Goal: Task Accomplishment & Management: Complete application form

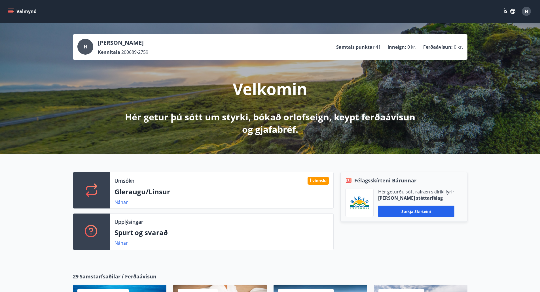
click at [526, 9] on span "H" at bounding box center [526, 11] width 3 height 6
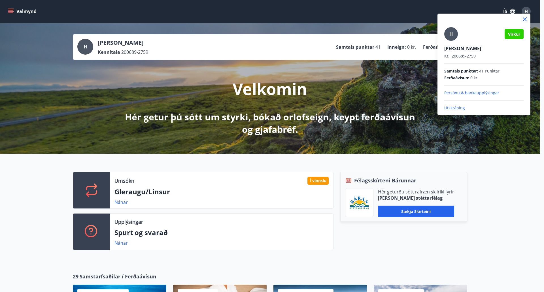
click at [526, 9] on div at bounding box center [272, 146] width 544 height 292
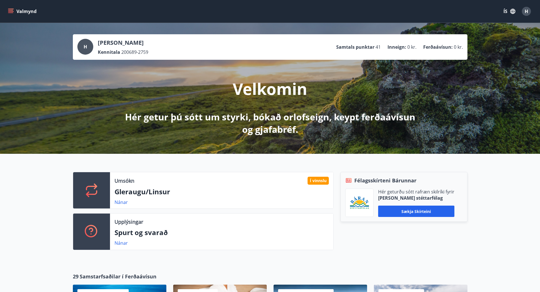
click at [12, 10] on icon "menu" at bounding box center [11, 12] width 6 height 6
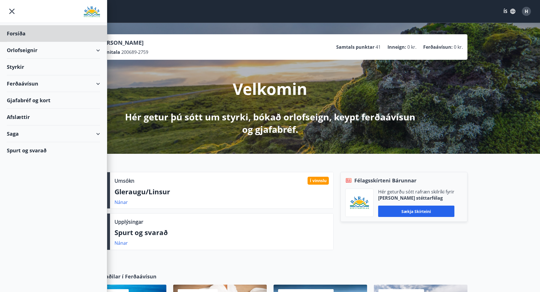
click at [80, 42] on div "Styrkir" at bounding box center [53, 33] width 93 height 17
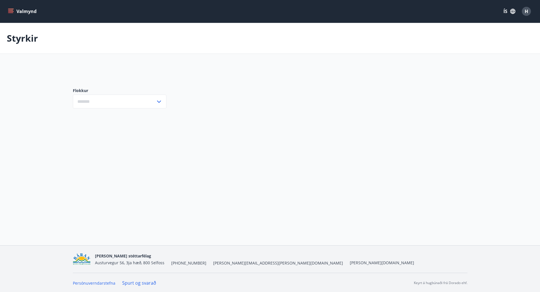
type input "***"
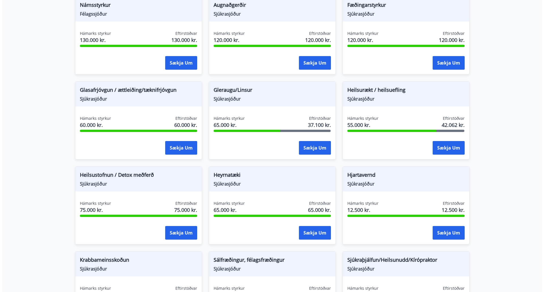
scroll to position [198, 0]
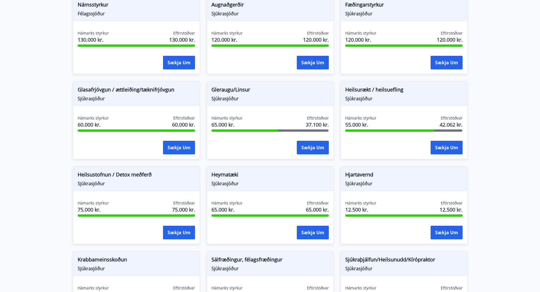
click at [505, 115] on main "Styrkir Heilsu- og forvarnarstyrkir Félagsmenn [PERSON_NAME] um ýmsa heilsu- og…" at bounding box center [270, 122] width 540 height 597
click at [323, 148] on button "Sækja um" at bounding box center [313, 148] width 32 height 14
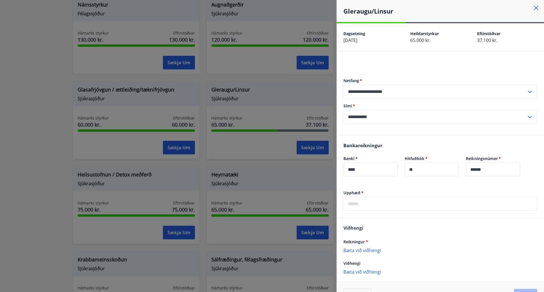
scroll to position [18, 0]
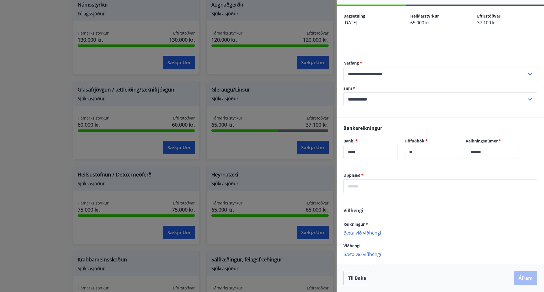
click at [373, 232] on p "Bæta við viðhengi" at bounding box center [441, 233] width 194 height 6
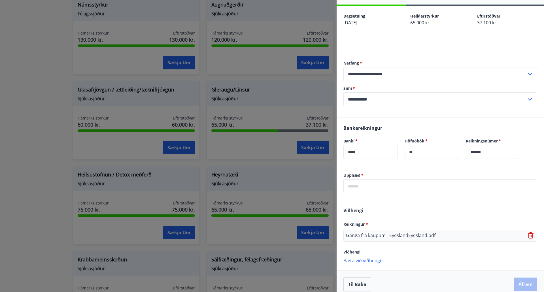
scroll to position [24, 0]
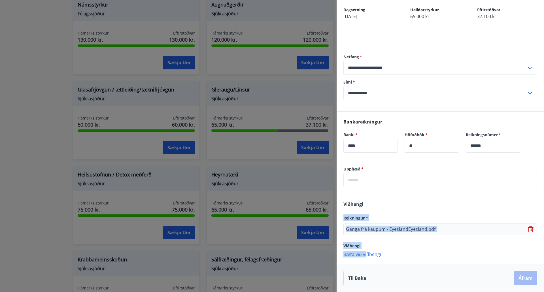
drag, startPoint x: 366, startPoint y: 255, endPoint x: 384, endPoint y: 191, distance: 65.7
click at [384, 192] on div "Upphæð   * ​ Viðhengi Reikningur * Ganga frá kaupum - EyeslandEyesland.pdf Viðh…" at bounding box center [441, 229] width 208 height 126
click at [388, 199] on div "Viðhengi Reikningur * Ganga frá kaupum - EyeslandEyesland.pdf Viðhengi [PERSON_…" at bounding box center [441, 229] width 208 height 70
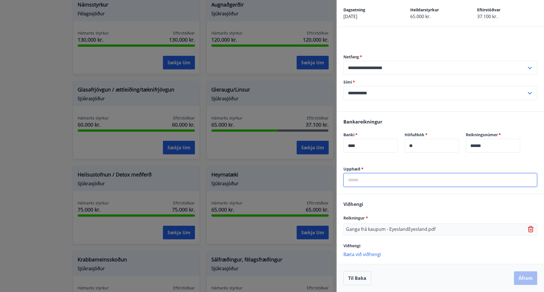
click at [361, 180] on input "text" at bounding box center [441, 180] width 194 height 14
type input "*****"
click at [487, 203] on div "Viðhengi Reikningur * Ganga frá kaupum - EyeslandEyesland.pdf Viðhengi [PERSON_…" at bounding box center [441, 229] width 208 height 70
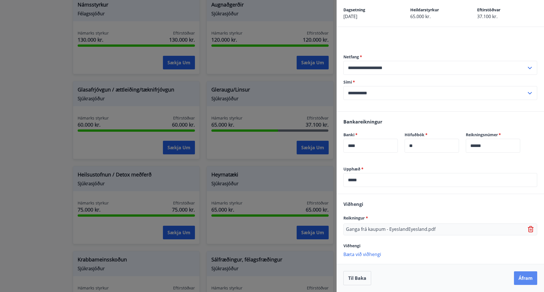
click at [517, 283] on button "Áfram" at bounding box center [525, 279] width 23 height 14
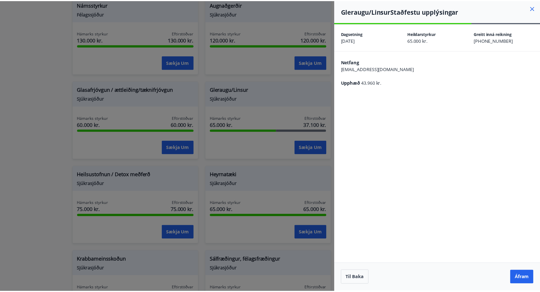
scroll to position [0, 0]
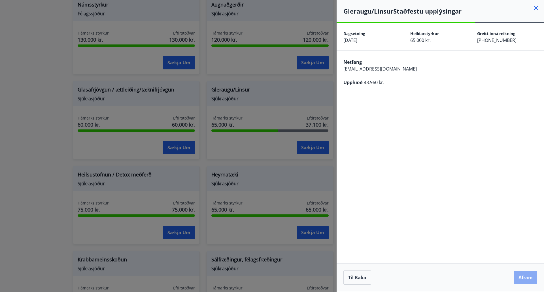
click at [533, 275] on button "Áfram" at bounding box center [525, 278] width 23 height 14
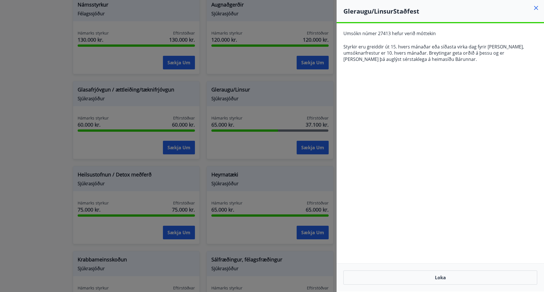
click at [534, 9] on icon at bounding box center [536, 8] width 7 height 7
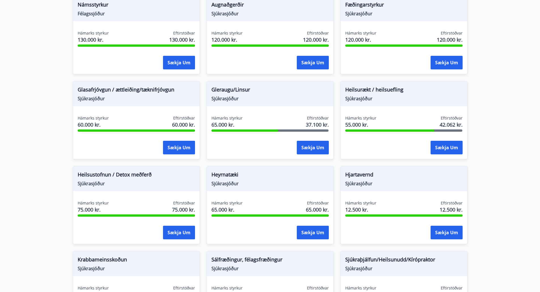
click at [520, 122] on main "Styrkir Heilsu- og forvarnarstyrkir Félagsmenn [PERSON_NAME] um ýmsa heilsu- og…" at bounding box center [270, 122] width 540 height 597
